Goal: Transaction & Acquisition: Purchase product/service

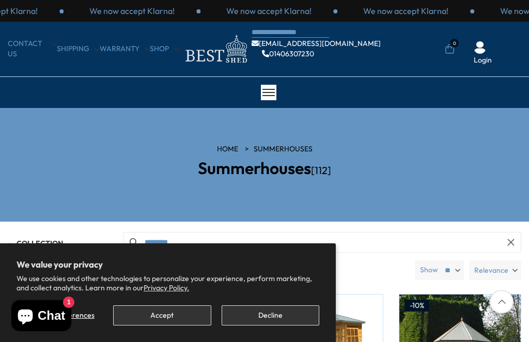
click at [169, 319] on button "Accept" at bounding box center [162, 315] width 98 height 20
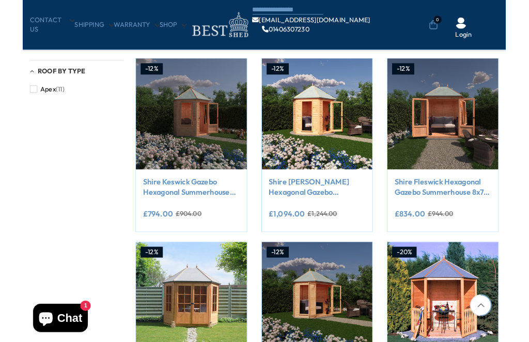
scroll to position [572, 0]
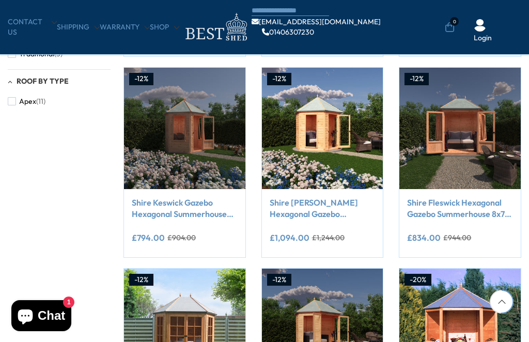
click at [181, 204] on link "Shire Keswick Gazebo Hexagonal Summerhouse 6x6 12mm Cladding" at bounding box center [185, 208] width 106 height 23
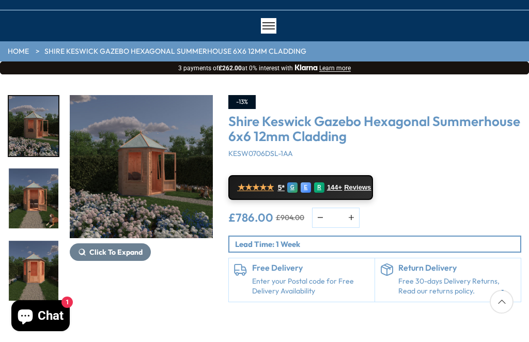
scroll to position [66, 0]
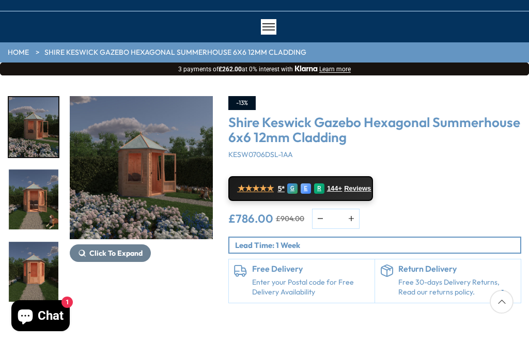
click at [149, 172] on img "1 / 9" at bounding box center [141, 167] width 143 height 143
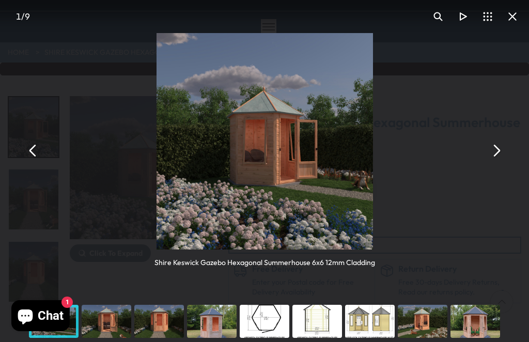
click at [506, 151] on button "You can close this modal content with the ESC key" at bounding box center [495, 150] width 25 height 25
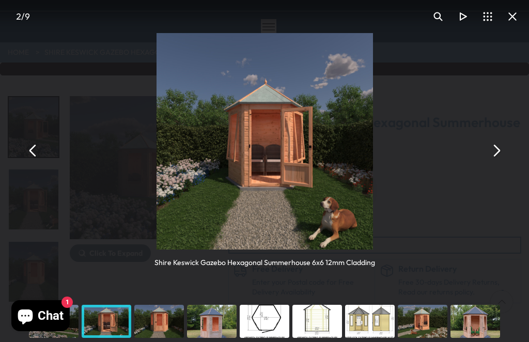
click at [501, 156] on button "You can close this modal content with the ESC key" at bounding box center [495, 150] width 25 height 25
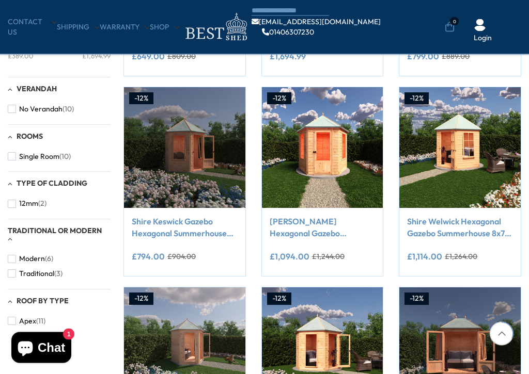
scroll to position [354, 0]
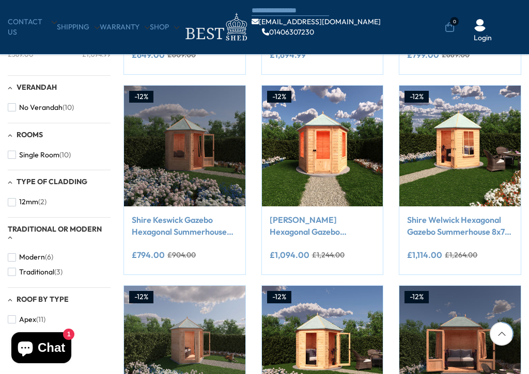
click at [527, 99] on div "-12% Compare Now" at bounding box center [460, 180] width 138 height 190
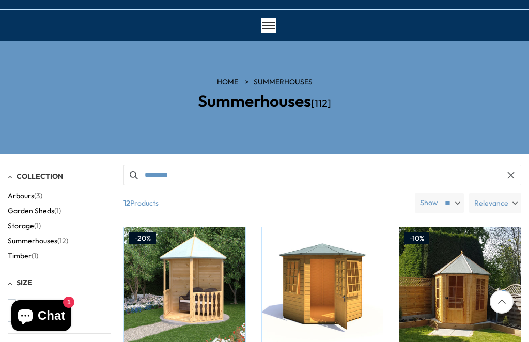
scroll to position [65, 0]
